Goal: Obtain resource: Obtain resource

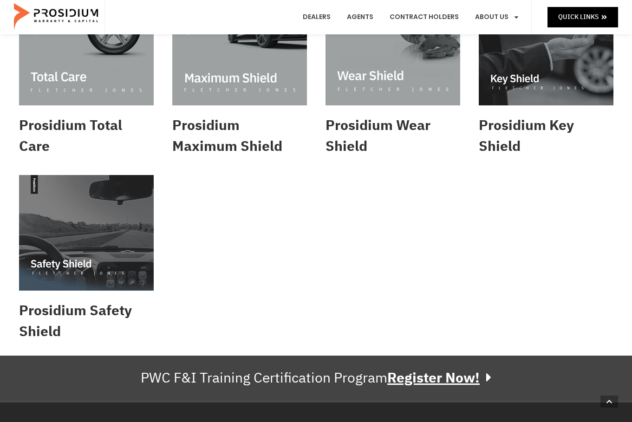
scroll to position [557, 0]
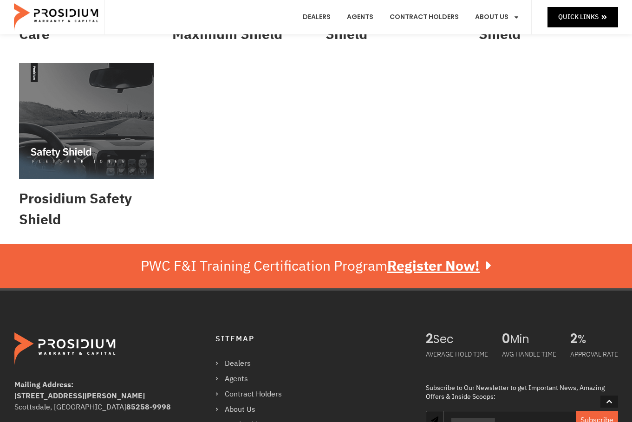
click at [125, 166] on img at bounding box center [86, 121] width 135 height 116
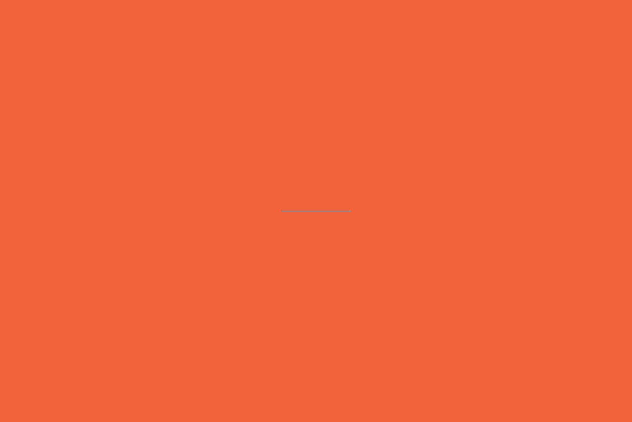
scroll to position [600, 0]
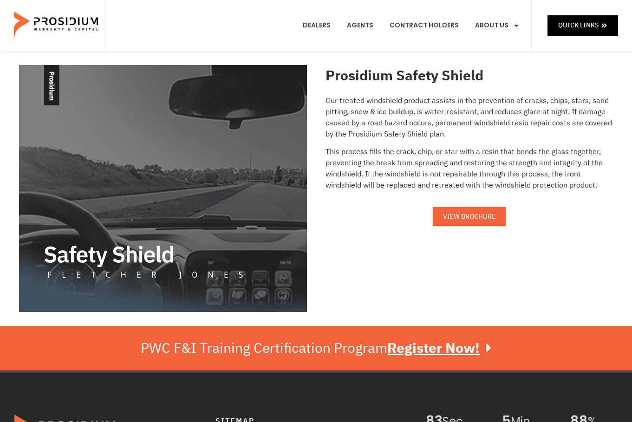
click at [470, 220] on span "VIEW BROCHURE" at bounding box center [469, 217] width 52 height 12
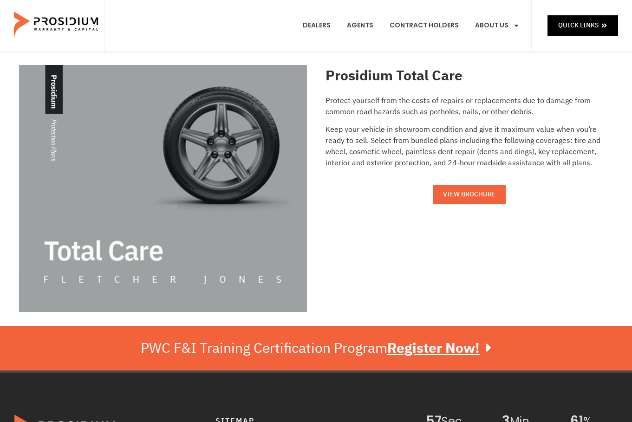
click at [488, 203] on link "VIEW BROCHURE" at bounding box center [469, 194] width 73 height 19
